Goal: Task Accomplishment & Management: Complete application form

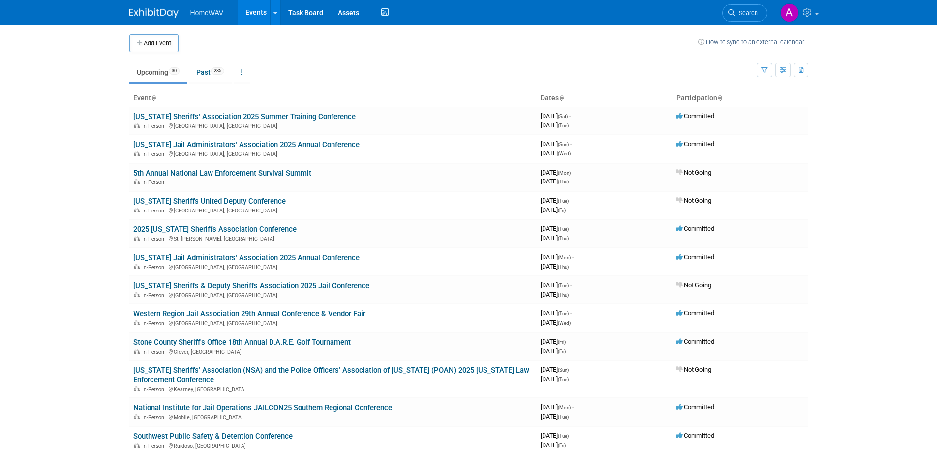
drag, startPoint x: 944, startPoint y: 84, endPoint x: 944, endPoint y: 31, distance: 52.7
click at [937, 31] on html "HomeWAV Events Add Event Bulk Upload Events Shareable Event Boards Recently Vie…" at bounding box center [468, 226] width 937 height 452
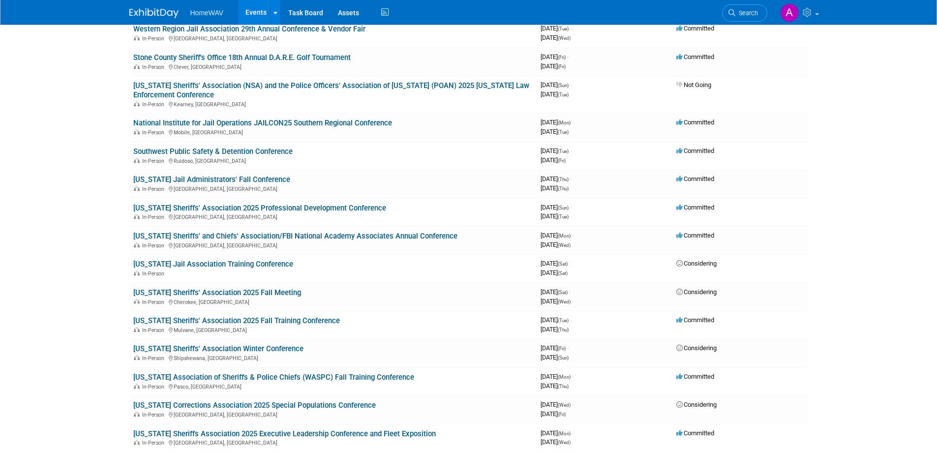
scroll to position [293, 0]
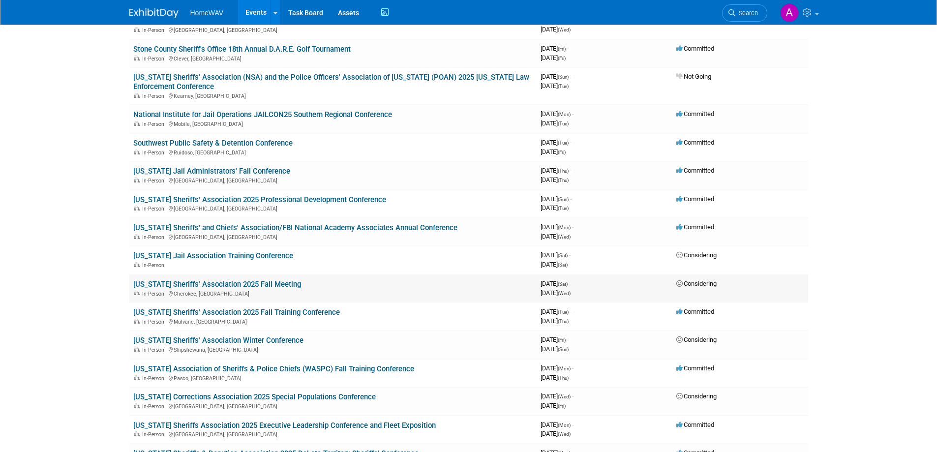
click at [252, 283] on link "[US_STATE] Sheriffs' Association 2025 Fall Meeting" at bounding box center [217, 284] width 168 height 9
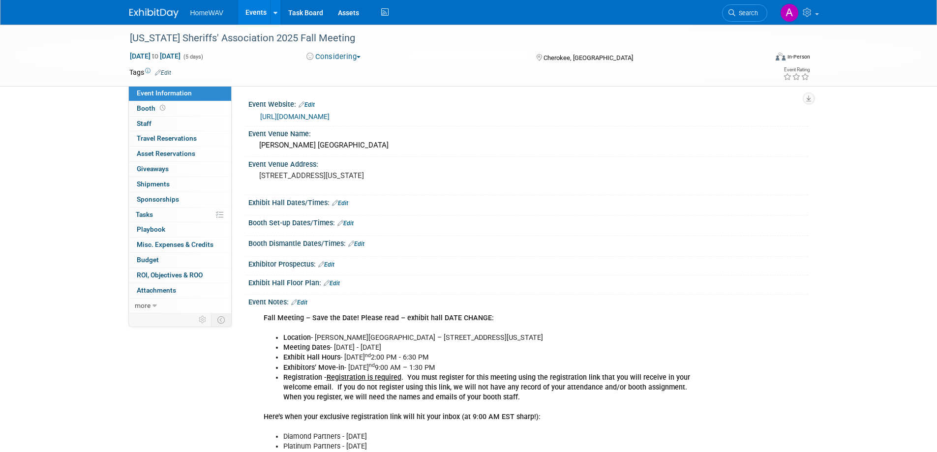
click at [346, 57] on button "Considering" at bounding box center [334, 57] width 62 height 10
click at [341, 98] on link "Not Going" at bounding box center [343, 100] width 78 height 14
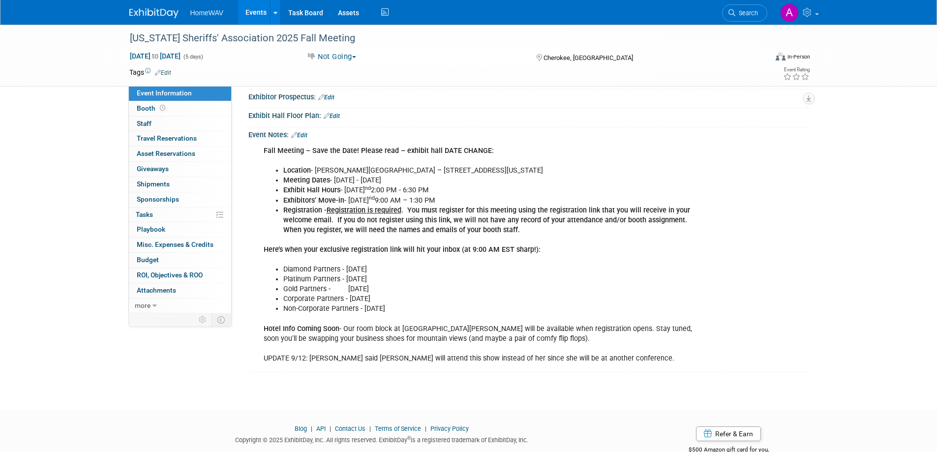
scroll to position [167, 0]
click at [306, 135] on link "Edit" at bounding box center [299, 135] width 16 height 7
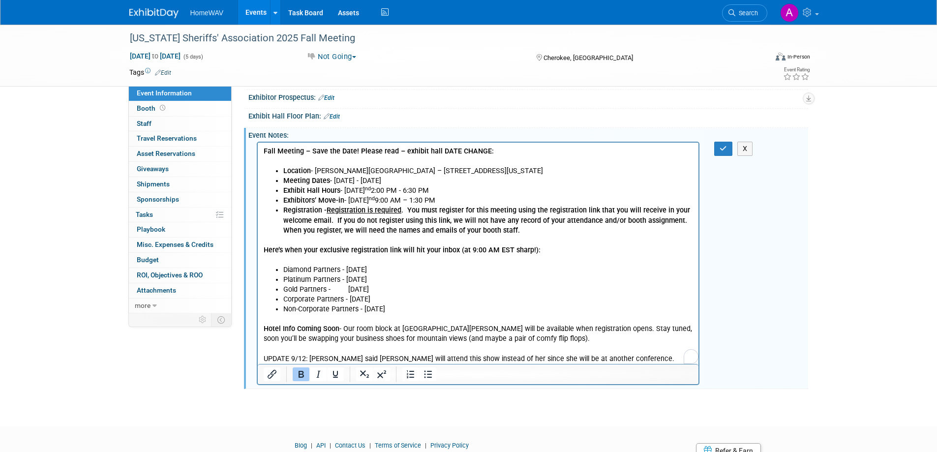
scroll to position [0, 0]
click at [597, 358] on p "Hotel Info Coming Soon - Our room block at Harrah’s will be available when regi…" at bounding box center [478, 338] width 430 height 49
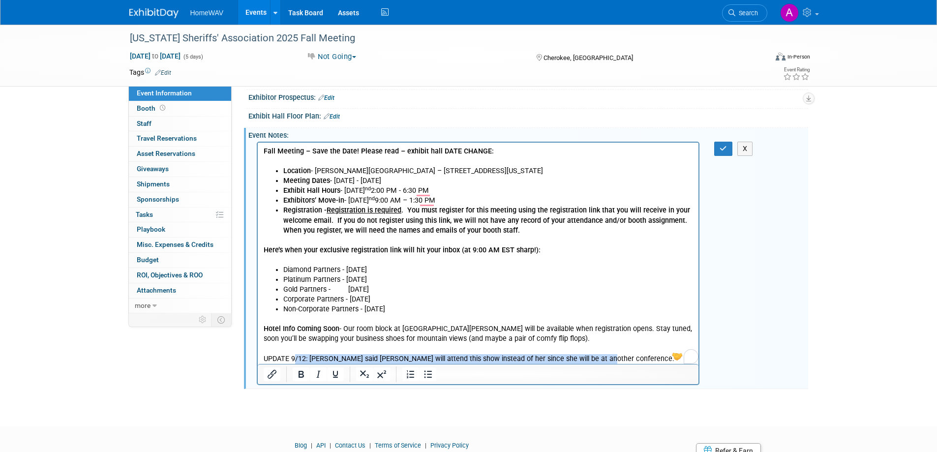
drag, startPoint x: 597, startPoint y: 358, endPoint x: 295, endPoint y: 359, distance: 302.6
click at [295, 359] on p "Hotel Info Coming Soon - Our room block at Harrah’s will be available when regi…" at bounding box center [478, 338] width 430 height 49
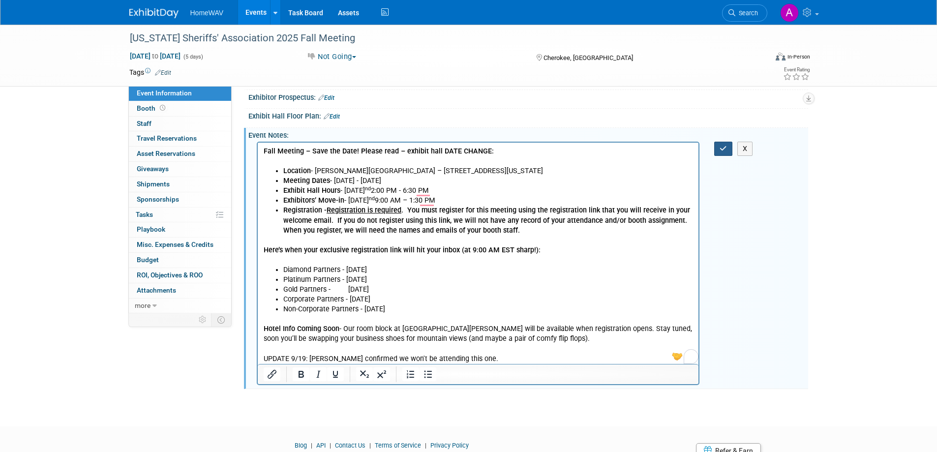
click at [721, 147] on icon "button" at bounding box center [723, 148] width 7 height 7
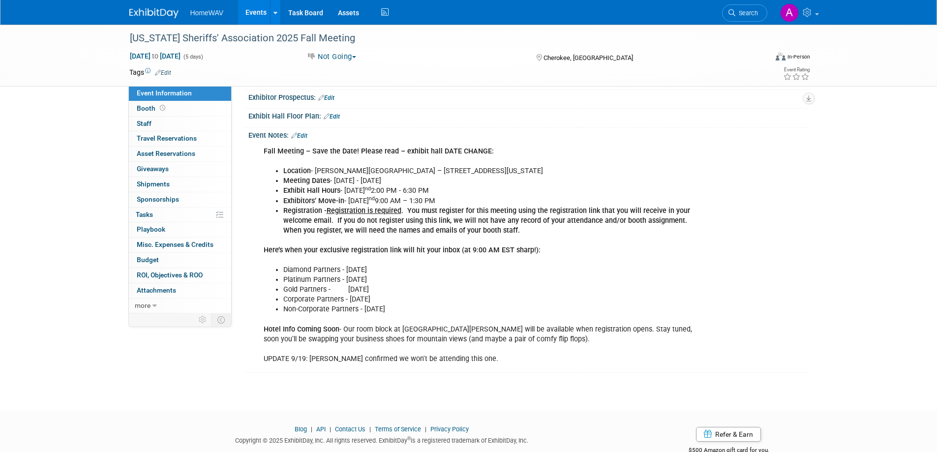
click at [259, 8] on link "Events" at bounding box center [256, 12] width 36 height 25
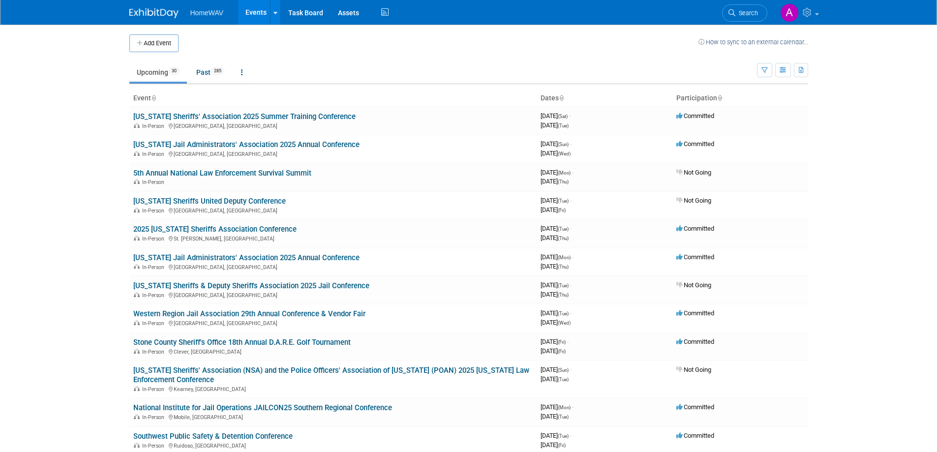
click at [514, 29] on div "Add Event How to sync to an external calendar..." at bounding box center [468, 39] width 679 height 28
click at [146, 47] on button "Add Event" at bounding box center [153, 43] width 49 height 18
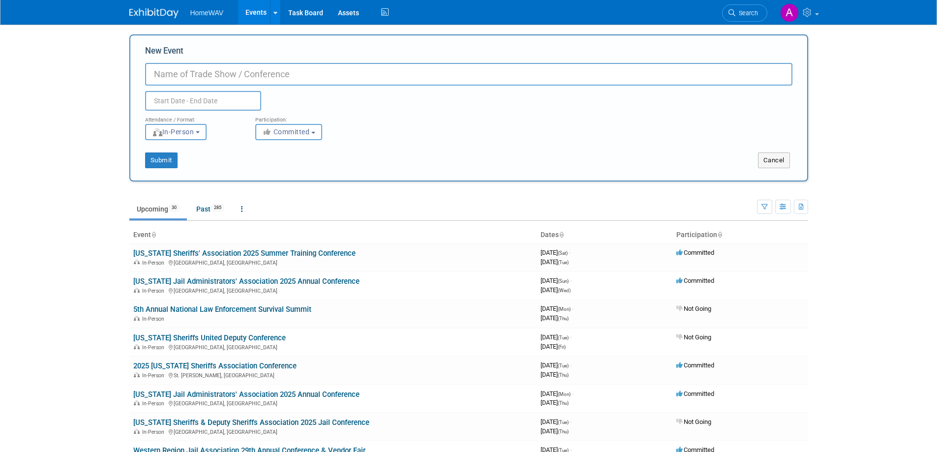
paste input "2026 Women in Criminal Justice Conference, hosted by the Correctional Managemen…"
drag, startPoint x: 389, startPoint y: 75, endPoint x: 333, endPoint y: 75, distance: 55.6
click at [333, 75] on input "2026 Women in Criminal Justice Conference, hosted by the Correctional Managemen…" at bounding box center [469, 74] width 648 height 23
drag, startPoint x: 511, startPoint y: 74, endPoint x: 332, endPoint y: 80, distance: 179.2
click at [332, 80] on input "2026 Women in Criminal Justice Conference Correctional Management [GEOGRAPHIC_D…" at bounding box center [469, 74] width 648 height 23
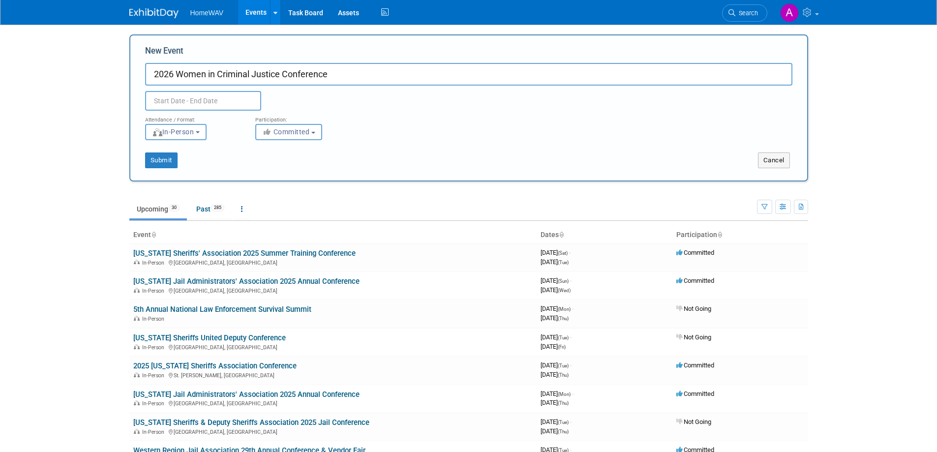
click at [156, 75] on input "2026 Women in Criminal Justice Conference" at bounding box center [469, 74] width 648 height 23
paste input "Correctional Management [GEOGRAPHIC_DATA][US_STATE]"
click at [156, 75] on input "Correctional Management Institute of Texas2026 Women in Criminal Justice Confer…" at bounding box center [469, 74] width 648 height 23
type input "Correctional Management Institute of Texas2026 Women in Criminal Justice Confer…"
click at [204, 103] on input "text" at bounding box center [203, 101] width 116 height 20
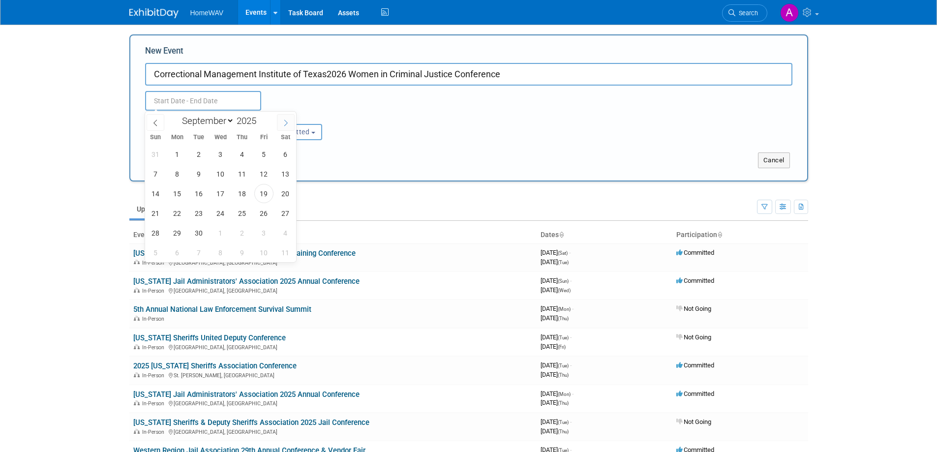
click at [285, 121] on icon at bounding box center [285, 123] width 7 height 7
select select "11"
click at [285, 121] on icon at bounding box center [285, 123] width 7 height 7
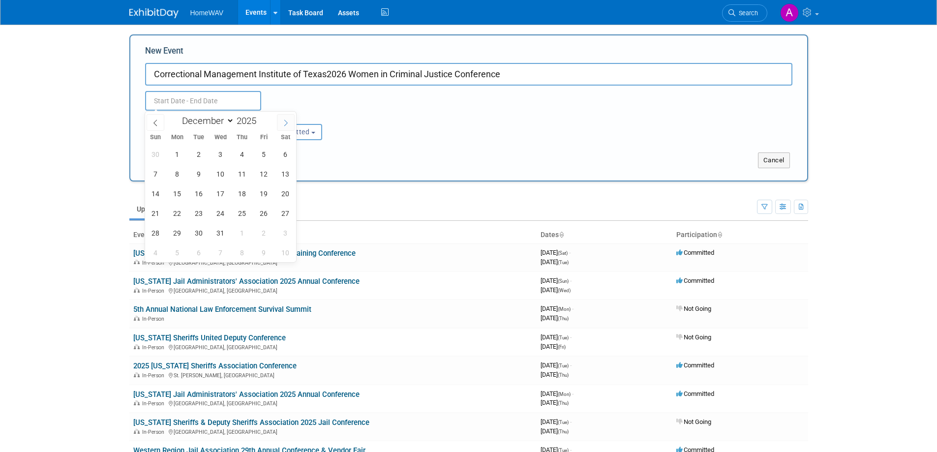
type input "2026"
click at [285, 121] on icon at bounding box center [285, 123] width 7 height 7
select select "1"
click at [171, 174] on span "9" at bounding box center [177, 173] width 19 height 19
click at [250, 173] on span "12" at bounding box center [242, 173] width 19 height 19
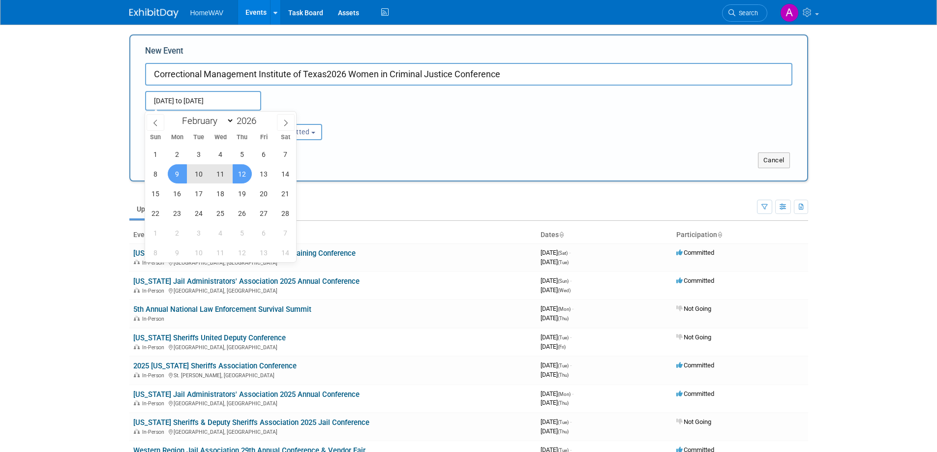
type input "Feb 9, 2026 to Feb 12, 2026"
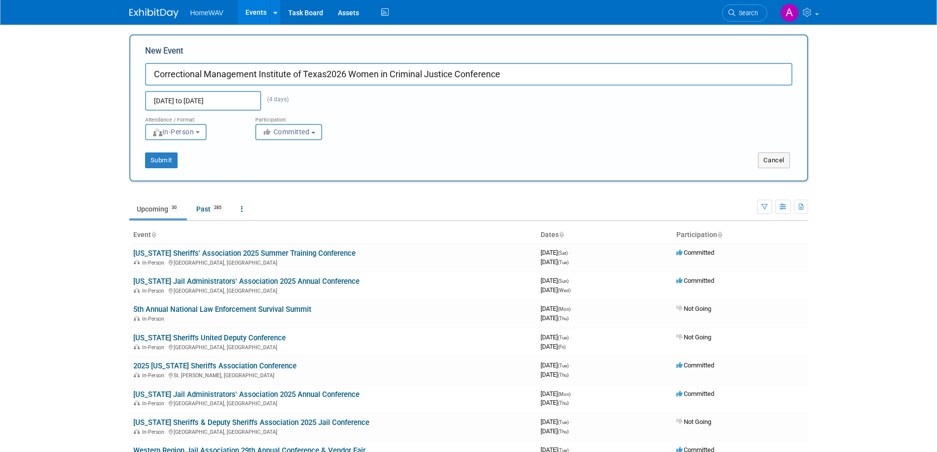
click at [299, 133] on span "Committed" at bounding box center [286, 132] width 48 height 8
click at [292, 169] on label "Considering" at bounding box center [293, 169] width 65 height 13
click at [265, 169] on input "Considering" at bounding box center [261, 169] width 6 height 6
select select "2"
click at [166, 160] on button "Submit" at bounding box center [161, 161] width 32 height 16
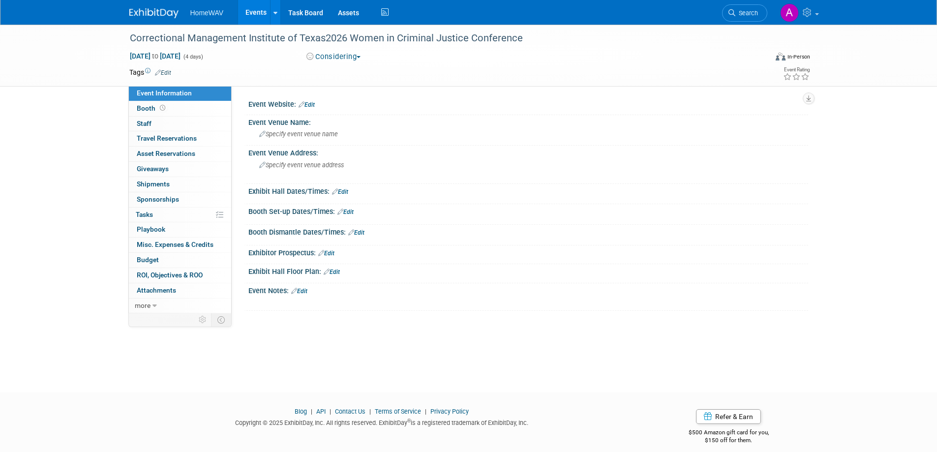
click at [348, 53] on button "Considering" at bounding box center [334, 57] width 62 height 10
click at [340, 101] on link "Not Going" at bounding box center [343, 100] width 78 height 14
click at [302, 138] on div "Specify event venue name" at bounding box center [528, 133] width 545 height 15
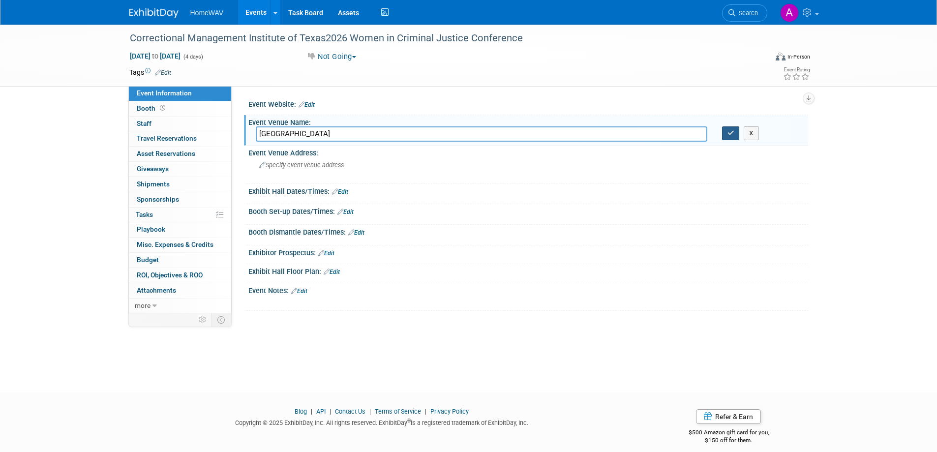
type input "Galveston Island Convention Center"
click at [729, 127] on button "button" at bounding box center [731, 133] width 18 height 14
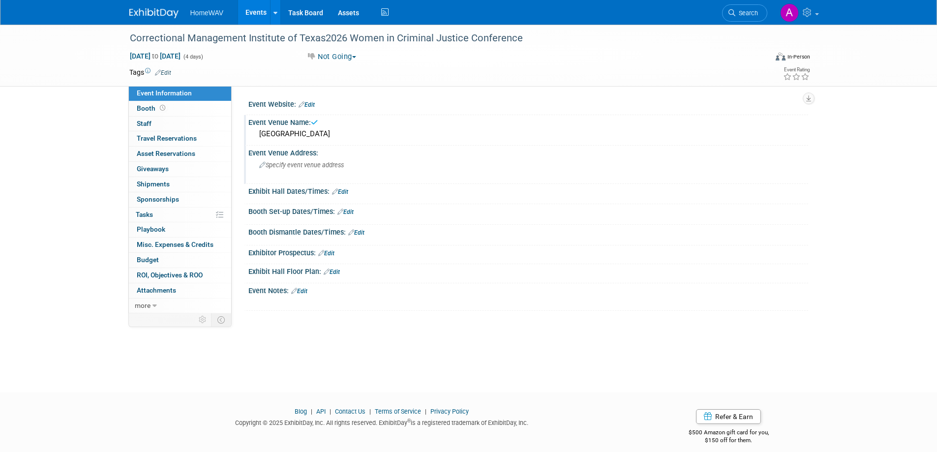
click at [338, 163] on span "Specify event venue address" at bounding box center [301, 164] width 85 height 7
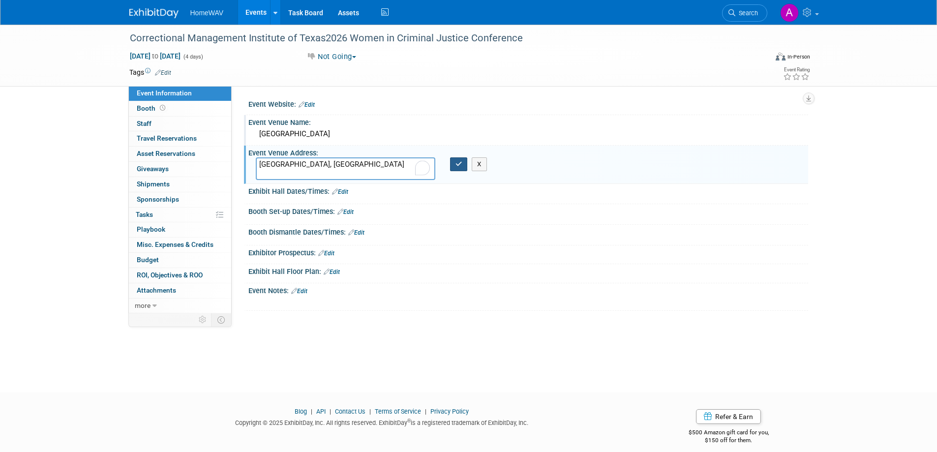
type textarea "Galveston, TX"
click at [454, 168] on button "button" at bounding box center [459, 164] width 18 height 14
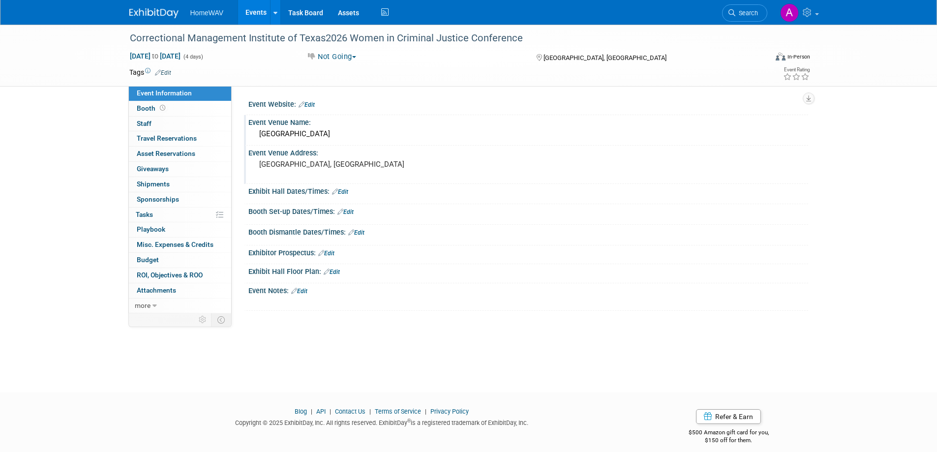
click at [314, 106] on link "Edit" at bounding box center [307, 104] width 16 height 7
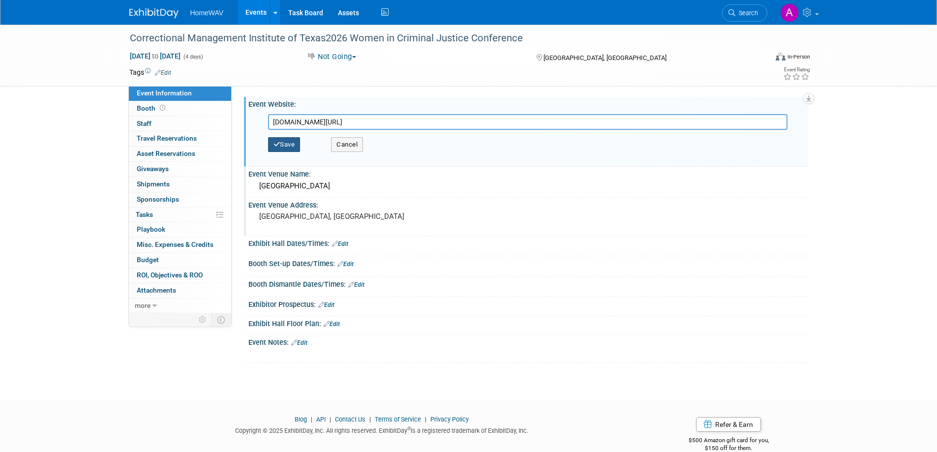
type input "www.cmitonline.org/exhibitors.html"
click at [289, 144] on button "Save" at bounding box center [284, 144] width 32 height 15
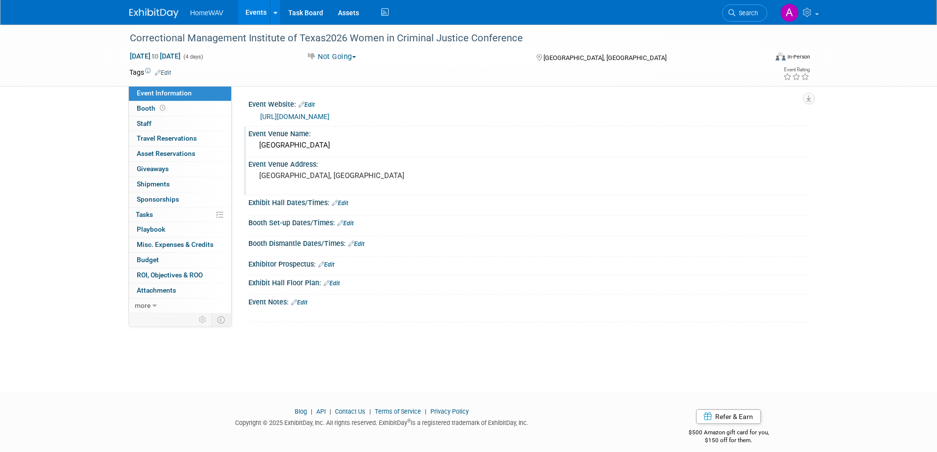
click at [302, 300] on link "Edit" at bounding box center [299, 302] width 16 height 7
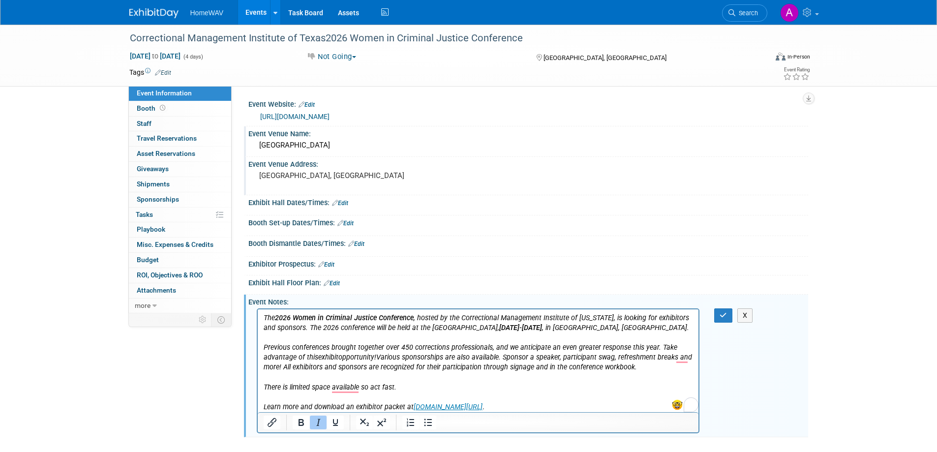
click at [536, 409] on p "Learn more and download an exhibitor packet at www.cmitonline.org/exhibitors.ht…" at bounding box center [478, 408] width 430 height 10
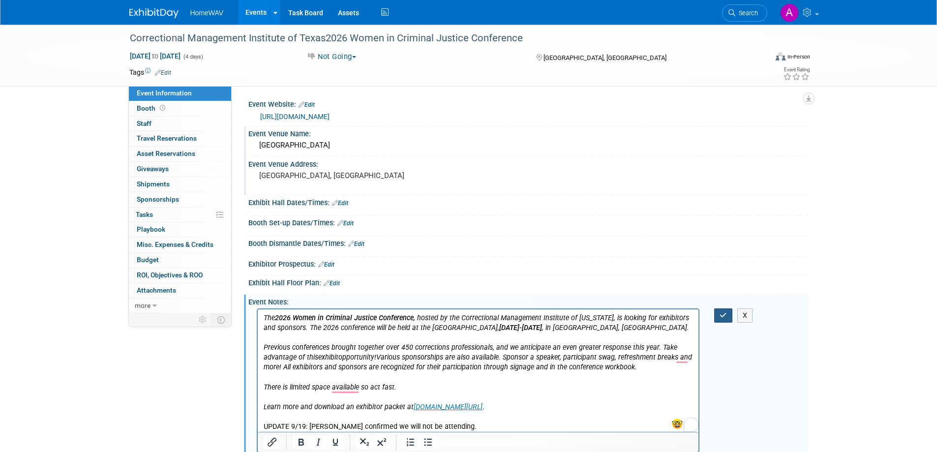
click at [717, 314] on button "button" at bounding box center [723, 316] width 18 height 14
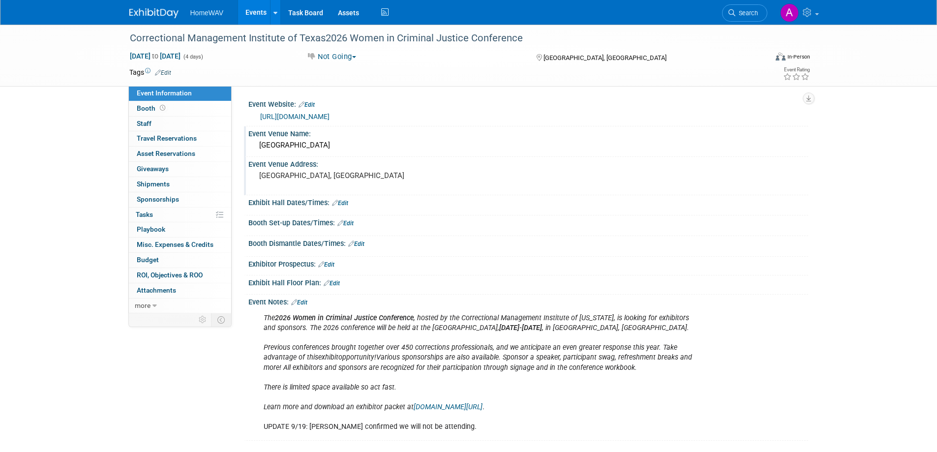
click at [253, 10] on link "Events" at bounding box center [256, 12] width 36 height 25
